Goal: Transaction & Acquisition: Purchase product/service

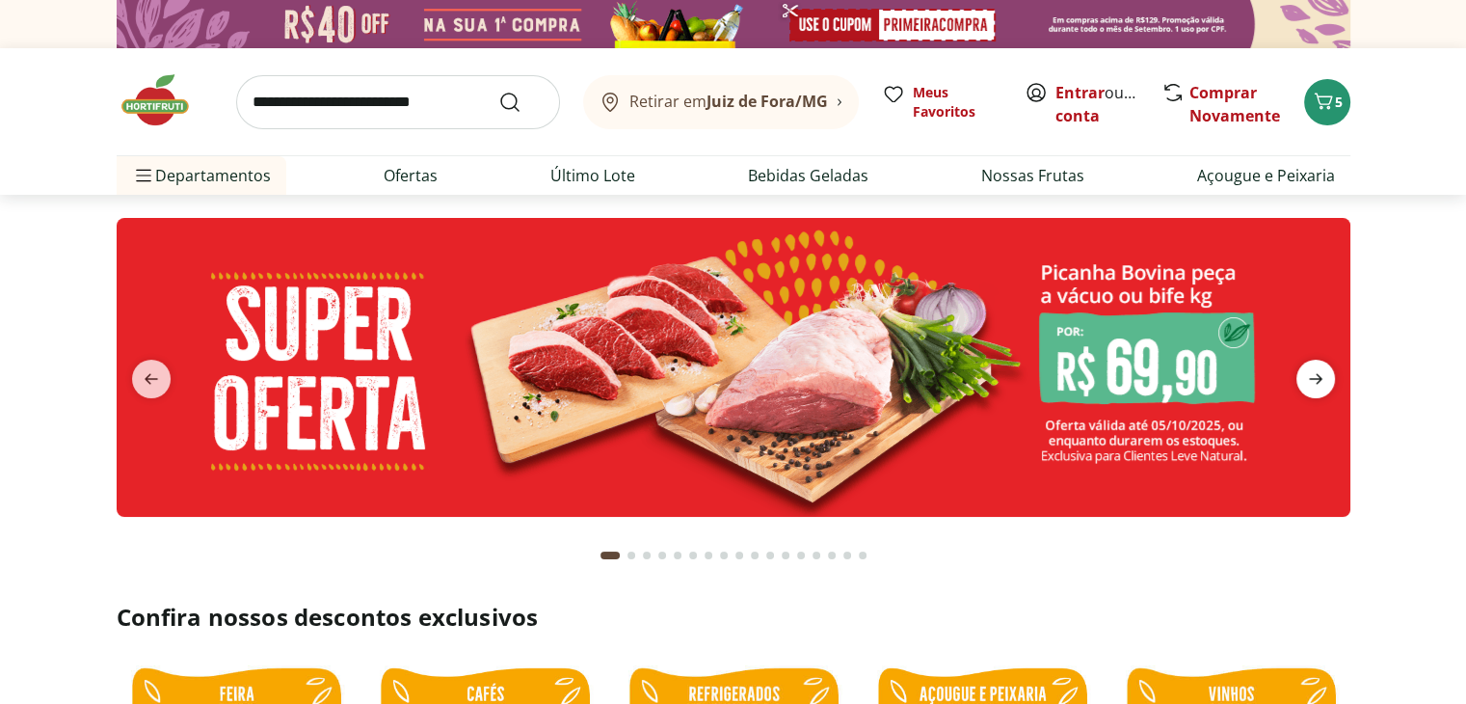
click at [1319, 372] on icon "next" at bounding box center [1315, 378] width 23 height 23
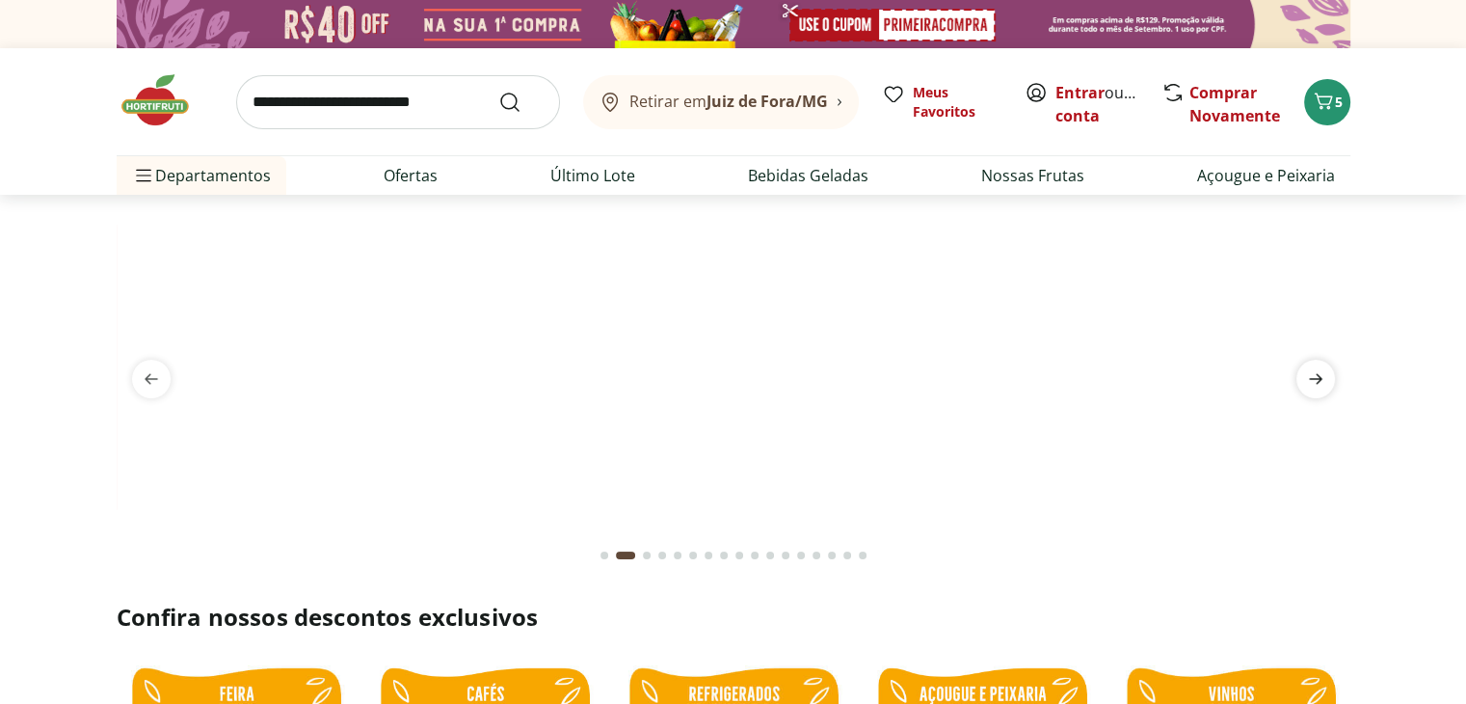
click at [1323, 371] on icon "next" at bounding box center [1315, 378] width 23 height 23
click at [1322, 371] on icon "next" at bounding box center [1315, 378] width 23 height 23
click at [1319, 379] on icon "next" at bounding box center [1315, 379] width 13 height 11
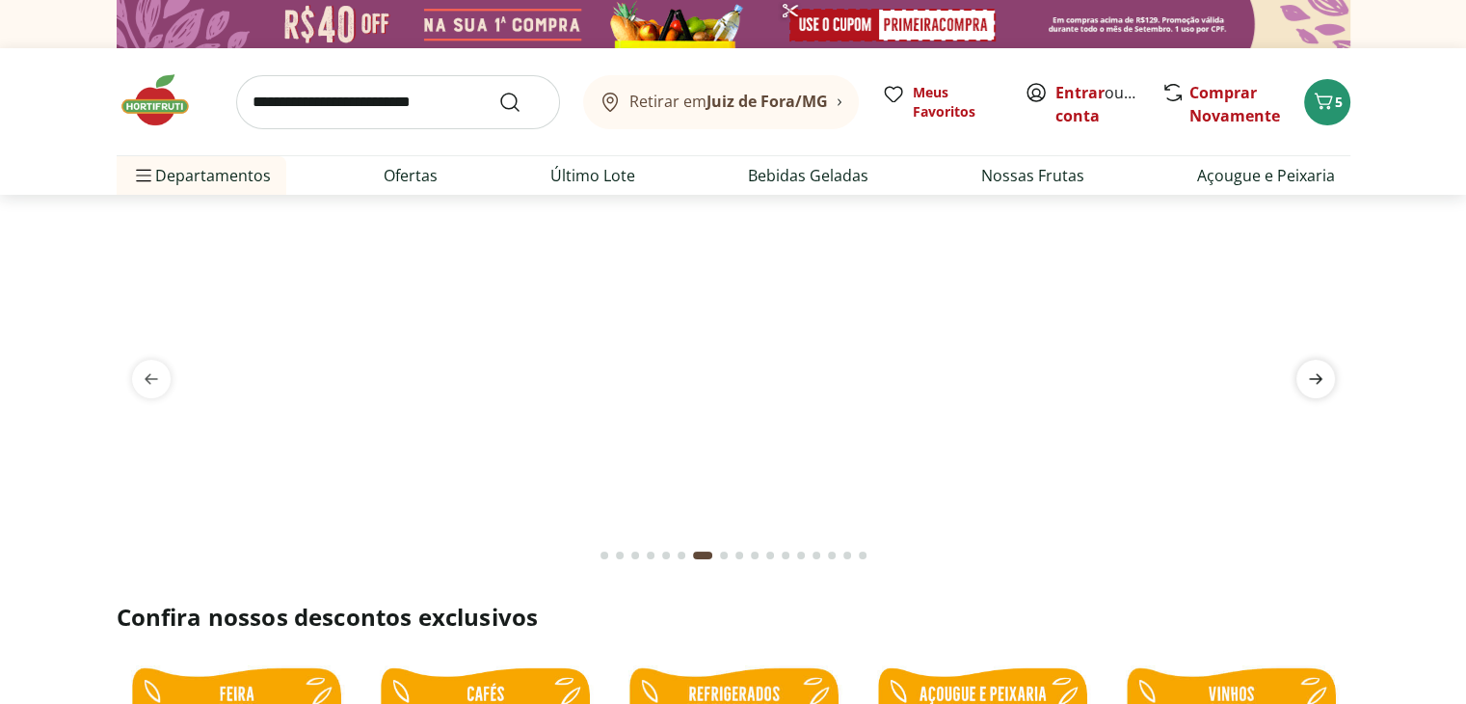
click at [1319, 379] on icon "next" at bounding box center [1315, 379] width 13 height 11
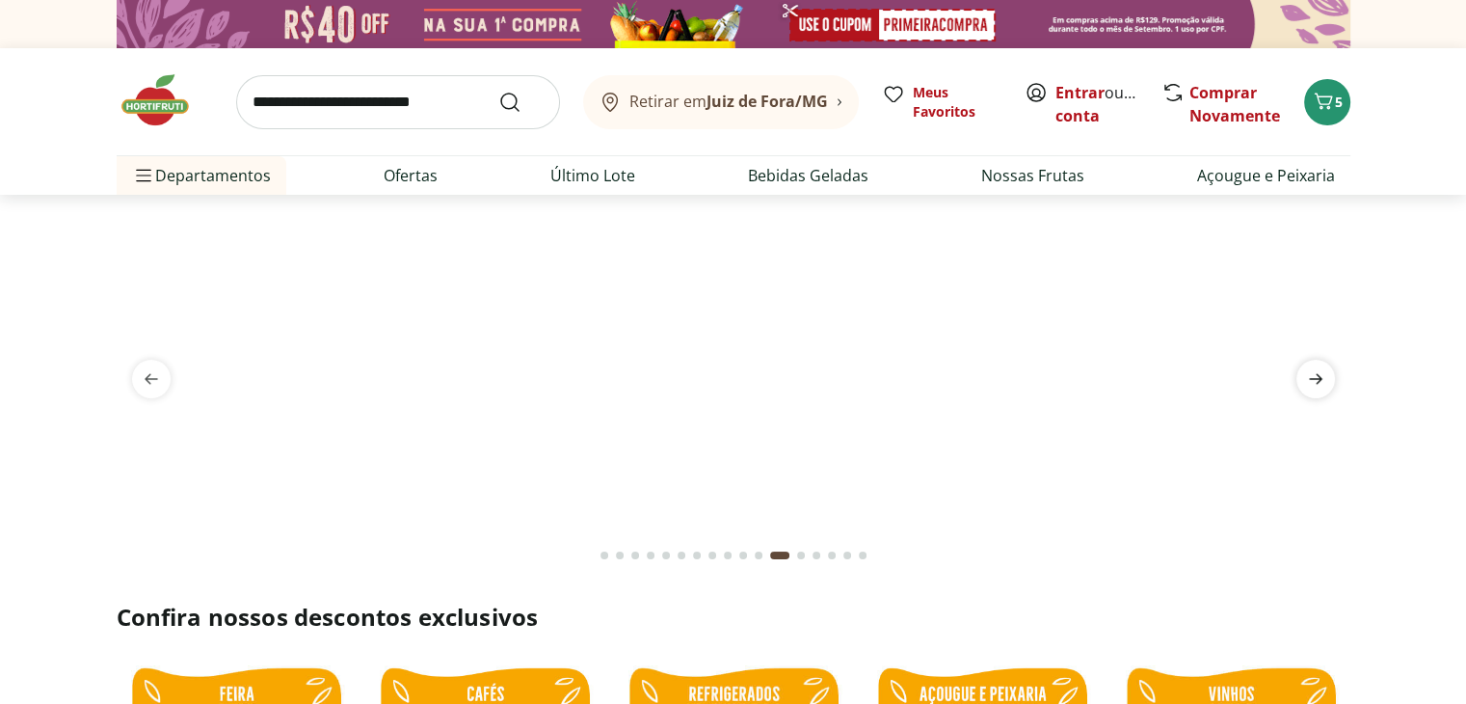
click at [1319, 379] on icon "next" at bounding box center [1315, 379] width 13 height 11
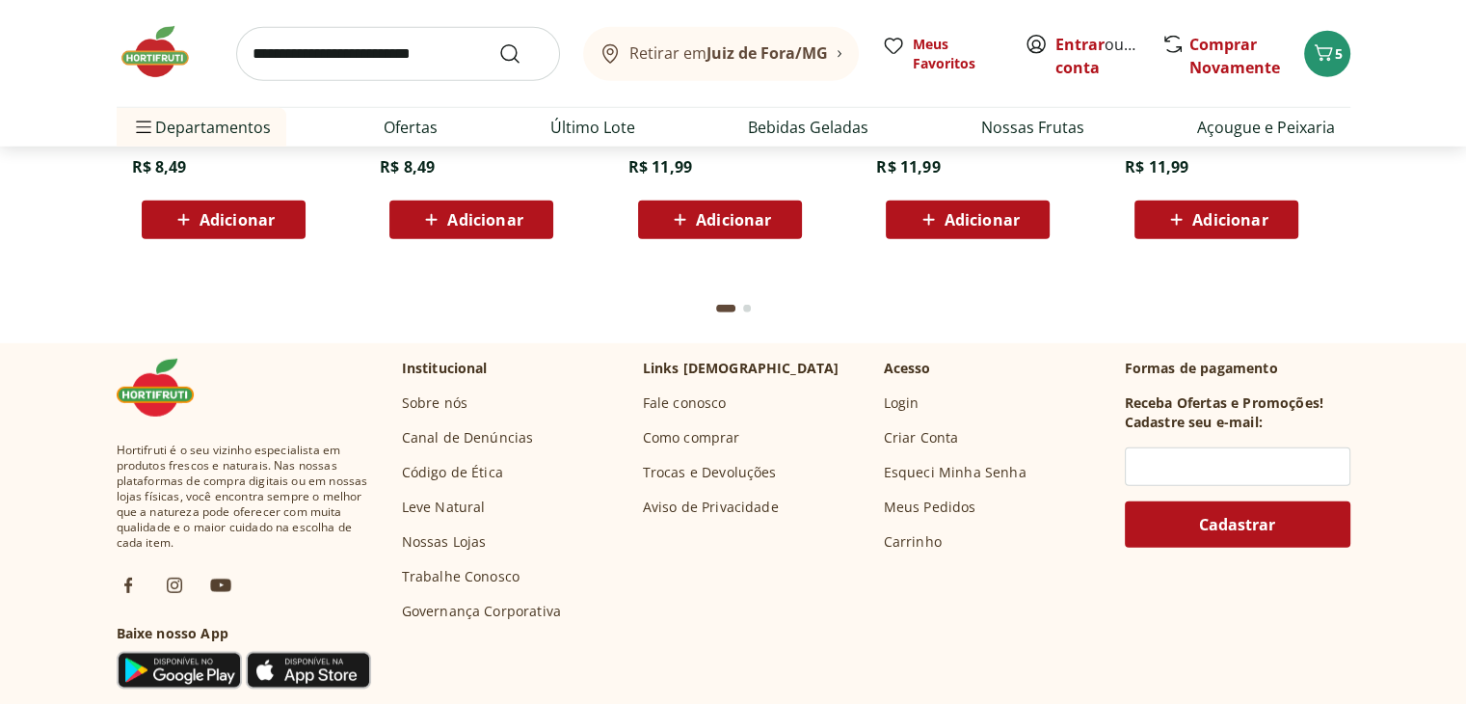
scroll to position [5880, 0]
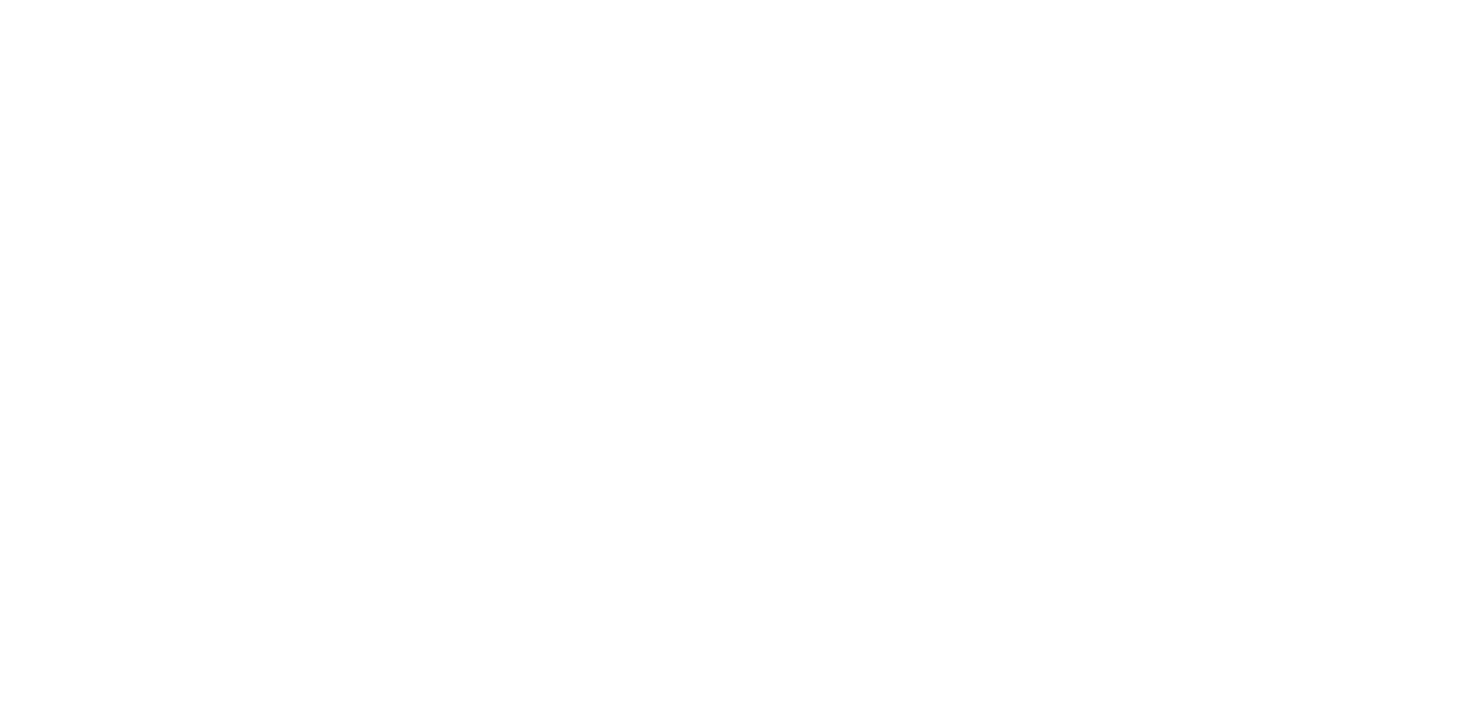
select select "**********"
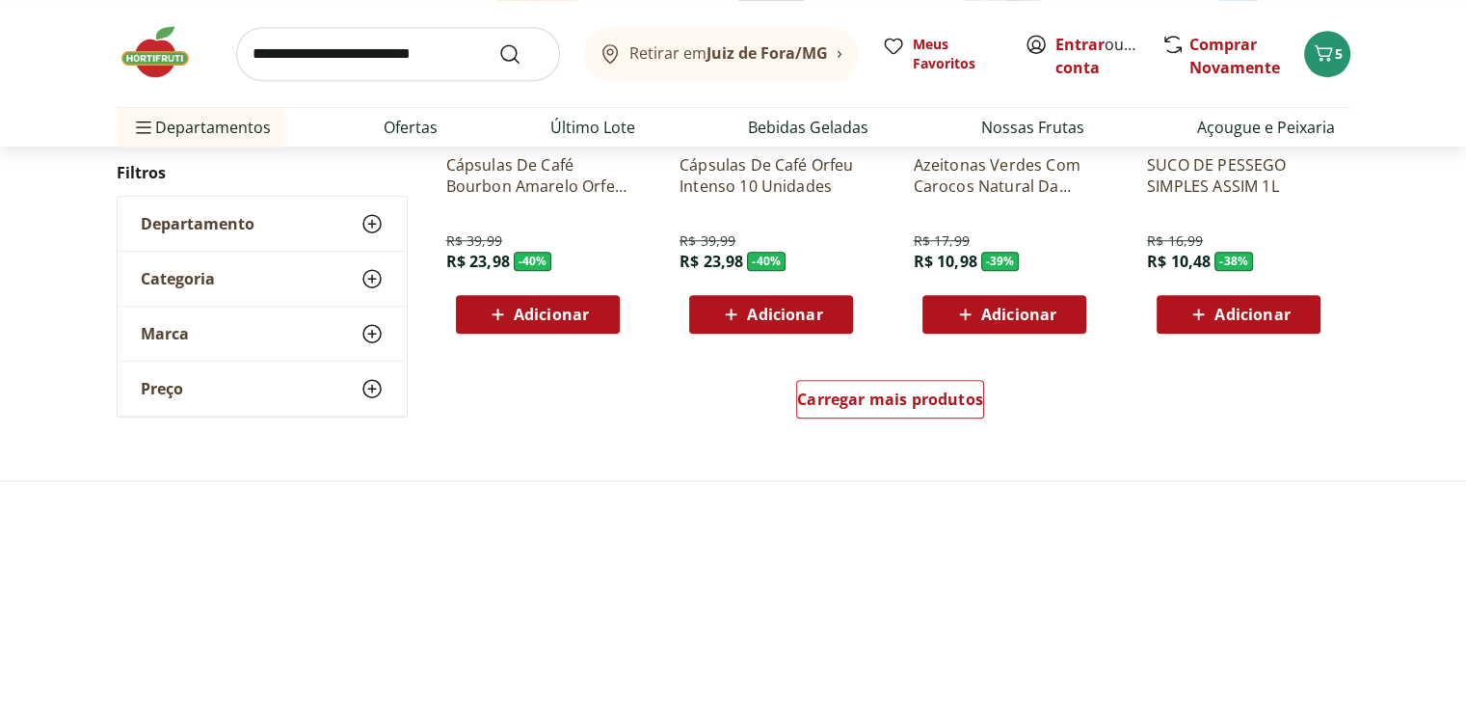
scroll to position [1253, 0]
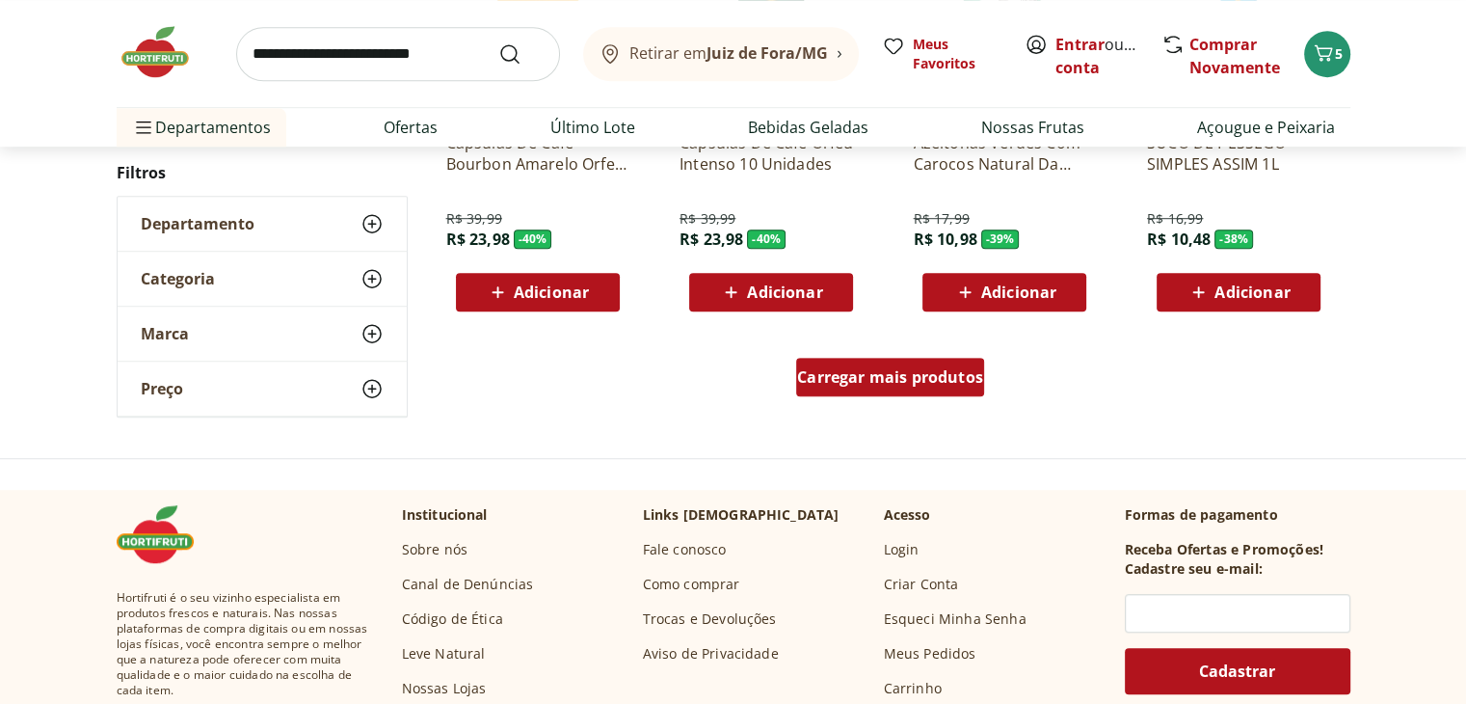
drag, startPoint x: 928, startPoint y: 383, endPoint x: 1396, endPoint y: 360, distance: 468.1
click at [928, 383] on span "Carregar mais produtos" at bounding box center [890, 376] width 186 height 15
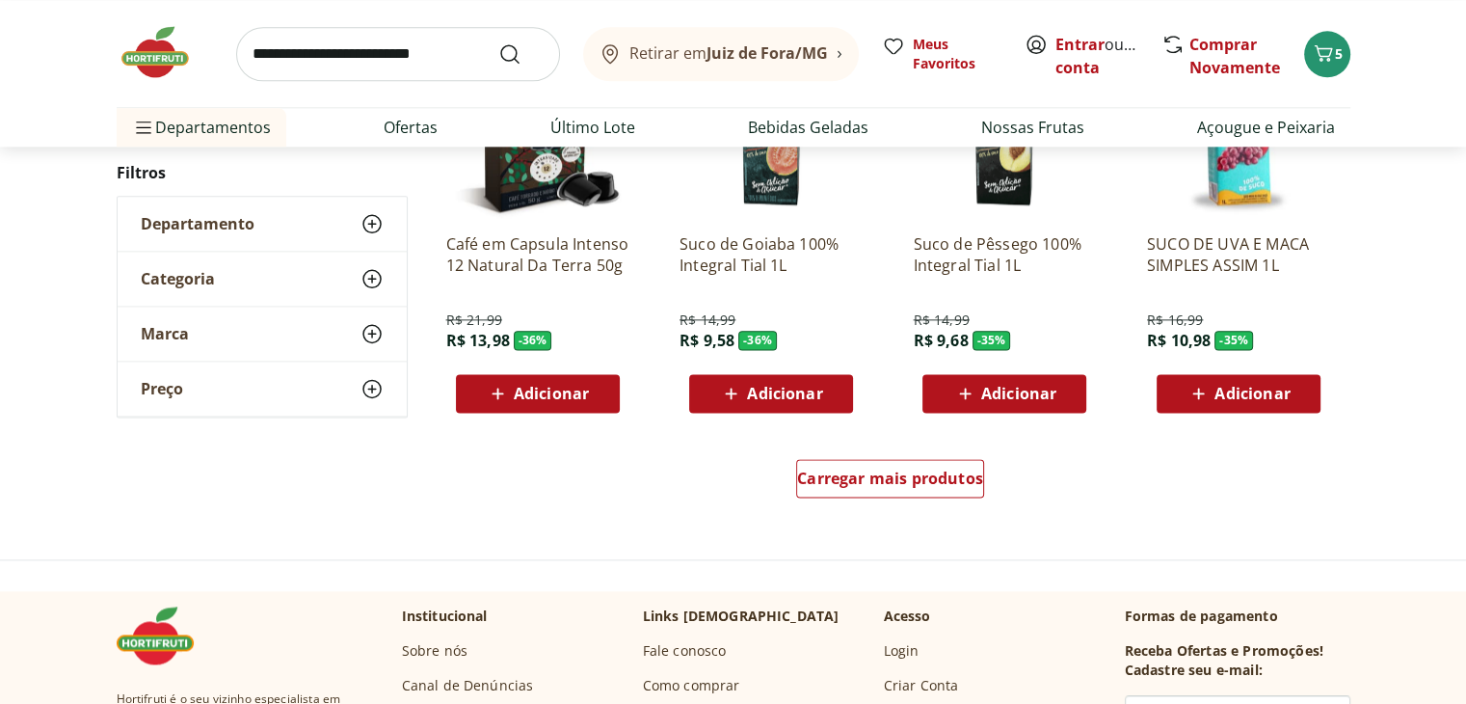
scroll to position [2603, 0]
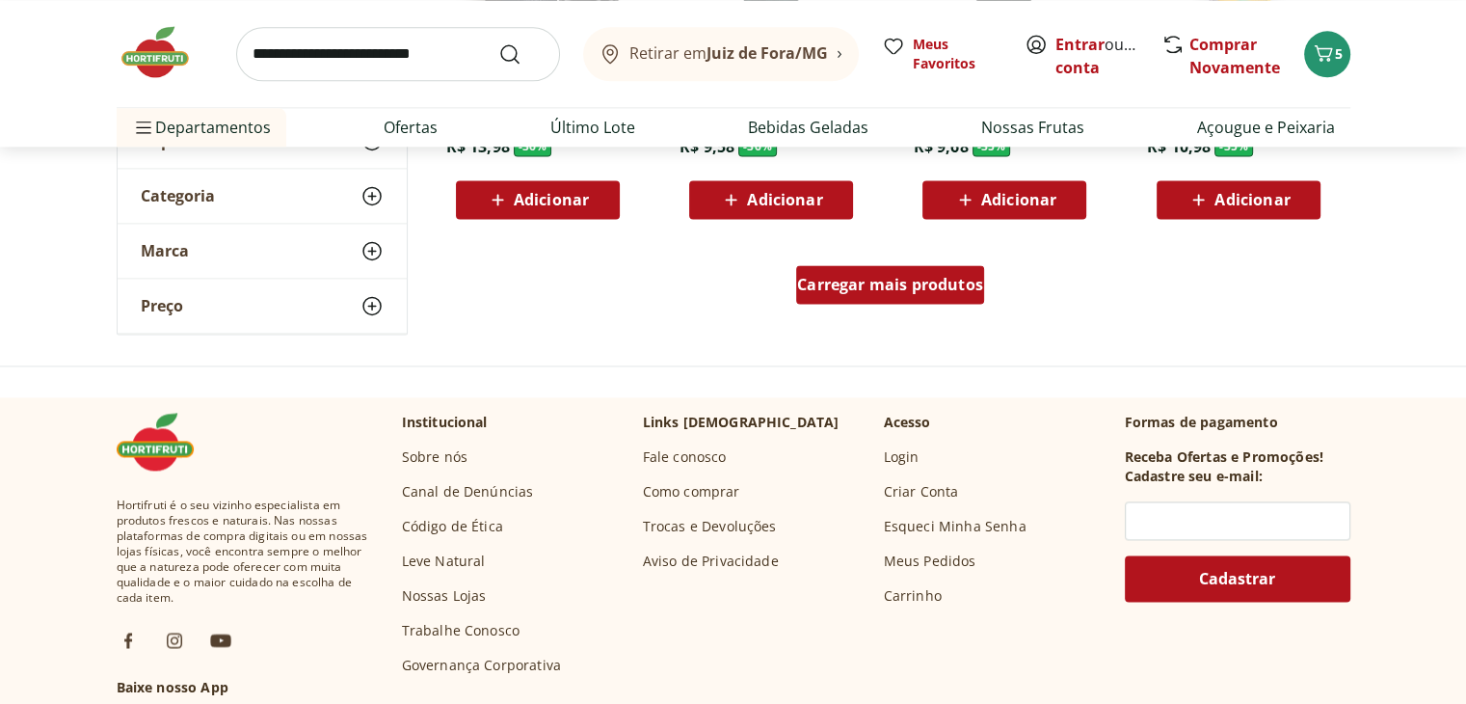
click at [919, 282] on span "Carregar mais produtos" at bounding box center [890, 284] width 186 height 15
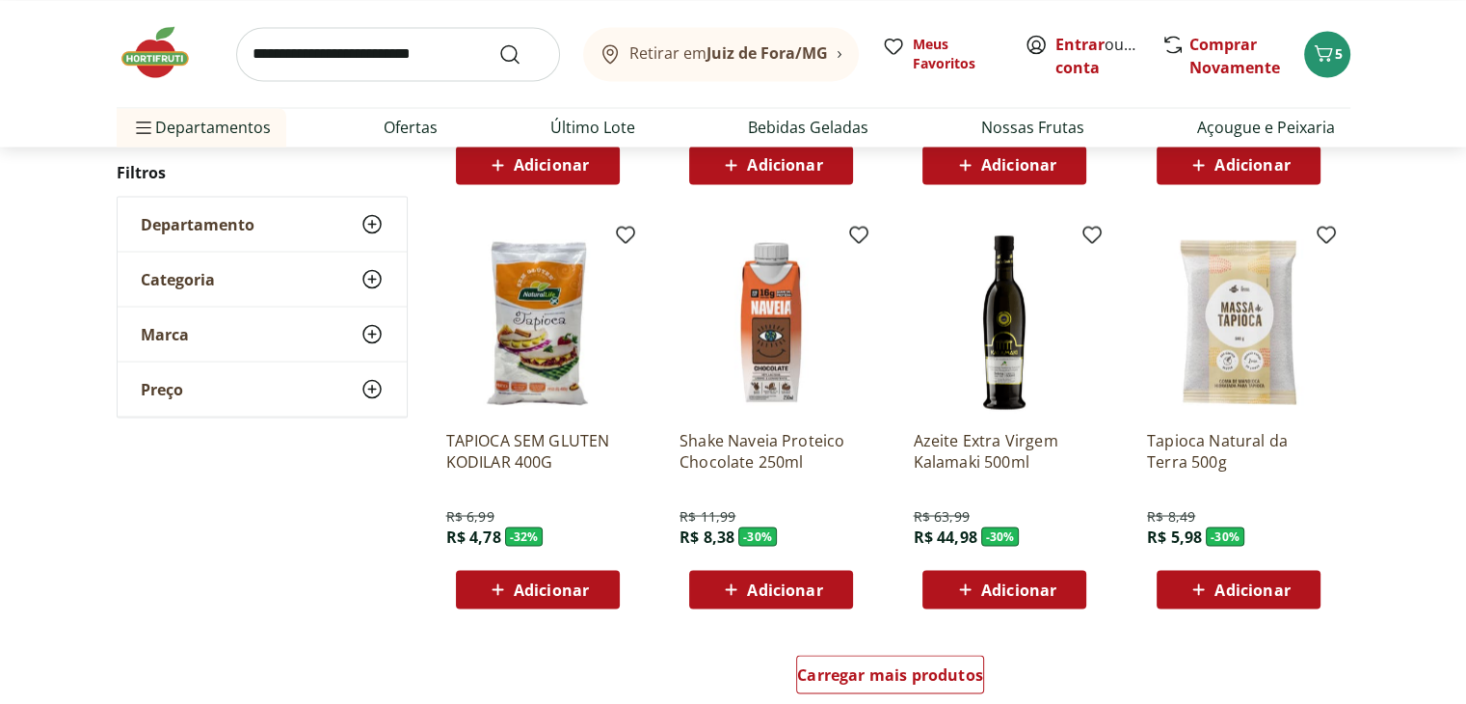
scroll to position [3759, 0]
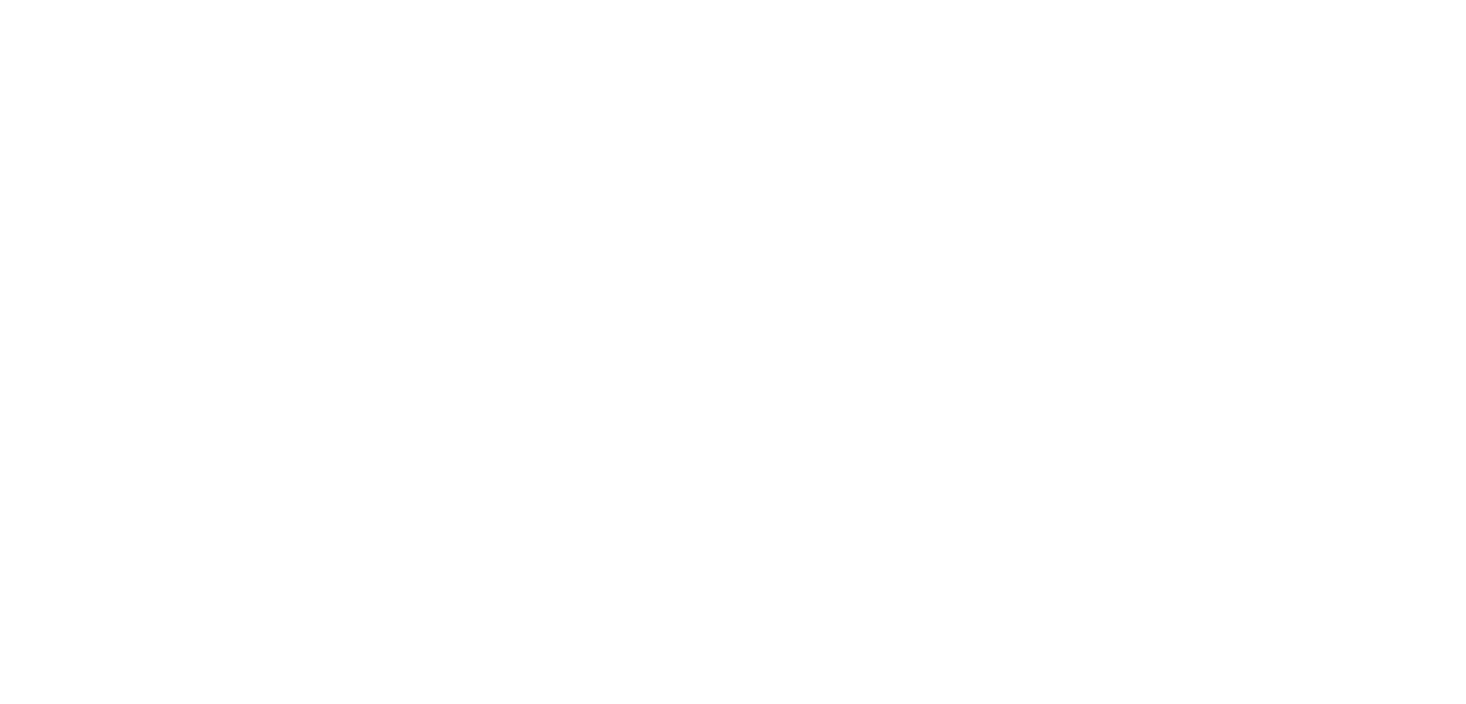
select select "**********"
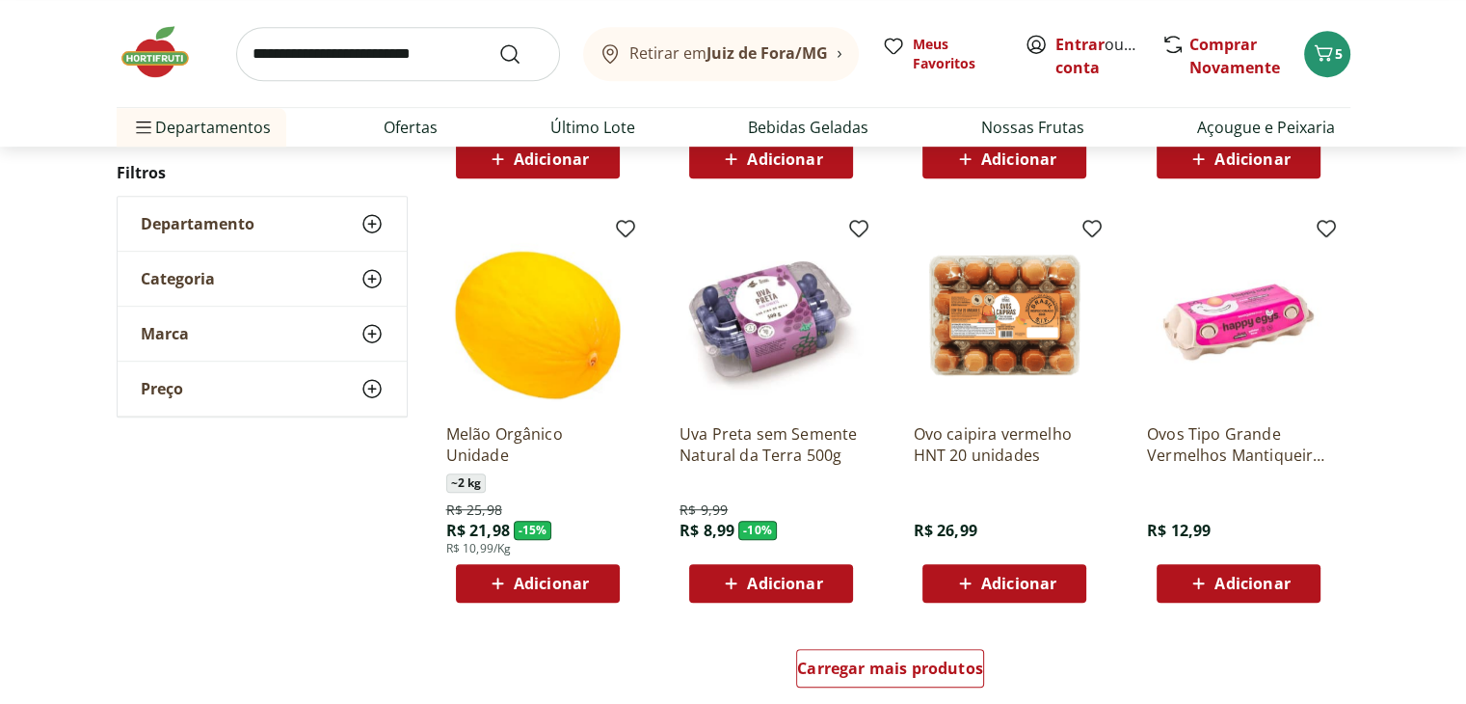
scroll to position [964, 0]
